Goal: Book appointment/travel/reservation

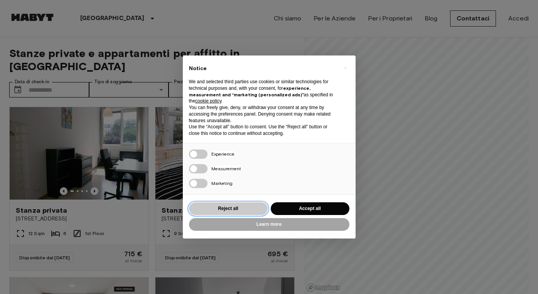
click at [251, 214] on button "Reject all" at bounding box center [228, 208] width 79 height 13
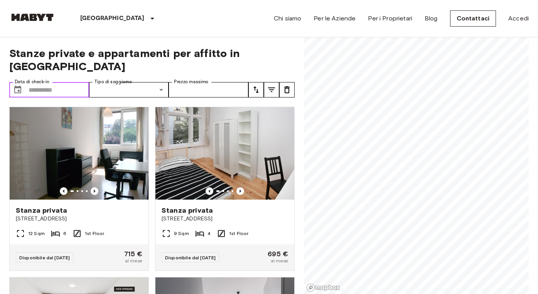
click at [51, 82] on input "Data di check-in" at bounding box center [59, 89] width 61 height 15
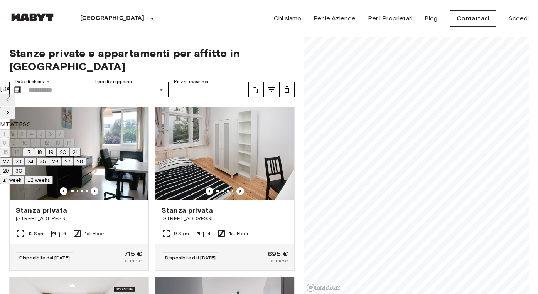
click at [12, 108] on icon "Next month" at bounding box center [7, 112] width 9 height 9
click at [71, 143] on button "12" at bounding box center [65, 143] width 11 height 8
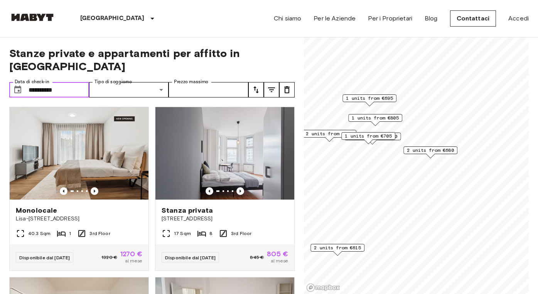
type input "**********"
click at [420, 150] on span "2 units from €680" at bounding box center [430, 150] width 47 height 7
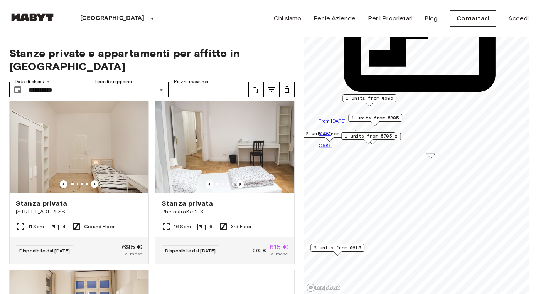
scroll to position [177, 0]
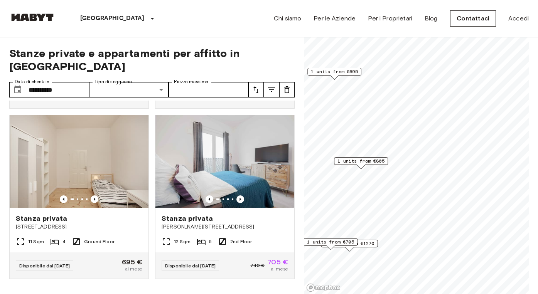
scroll to position [149, 0]
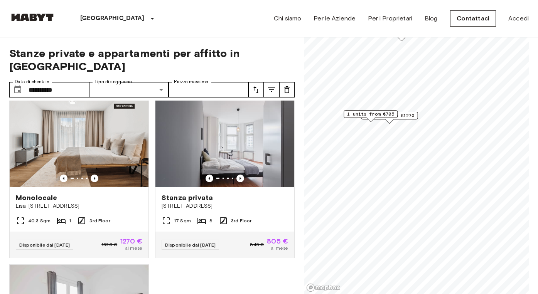
scroll to position [12, 0]
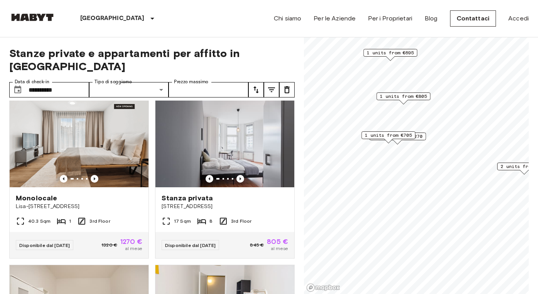
click at [405, 96] on span "1 units from €805" at bounding box center [403, 96] width 47 height 7
